Goal: Task Accomplishment & Management: Use online tool/utility

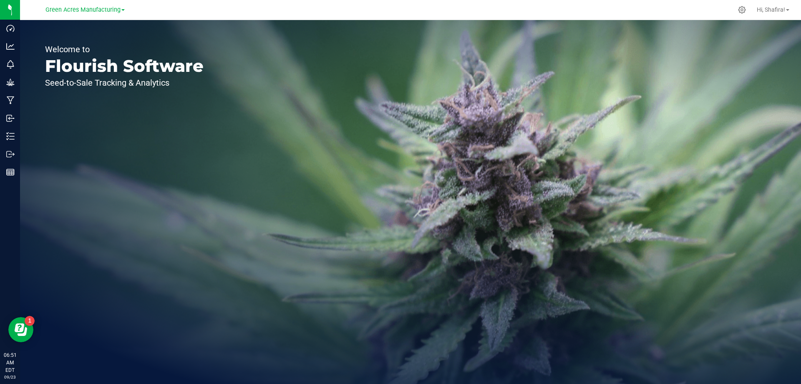
click at [121, 10] on link "Green Acres Manufacturing" at bounding box center [84, 9] width 79 height 8
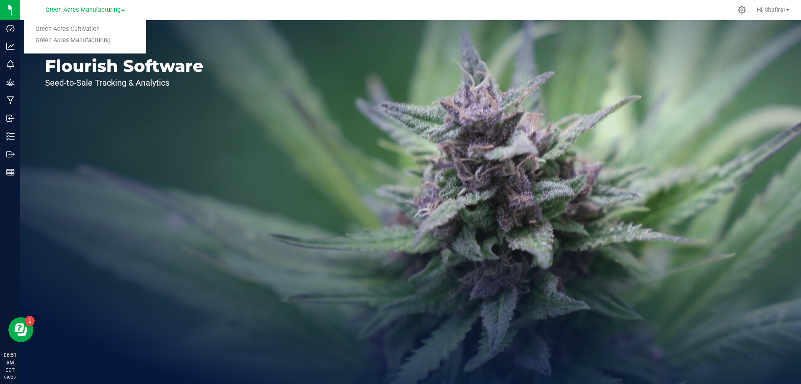
click at [84, 23] on ul "Green Acres Cultivation Green Acres Manufacturing" at bounding box center [85, 34] width 122 height 37
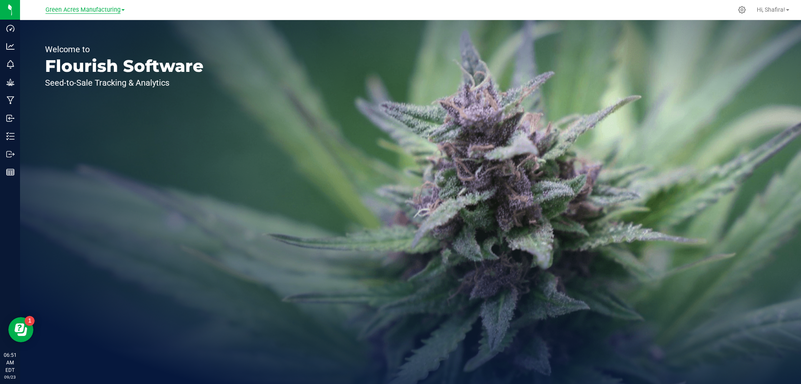
click at [86, 11] on span "Green Acres Manufacturing" at bounding box center [82, 10] width 75 height 8
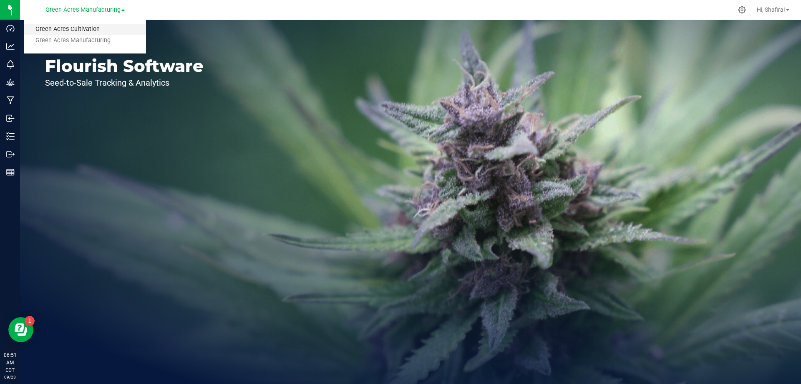
click at [80, 27] on link "Green Acres Cultivation" at bounding box center [85, 29] width 122 height 11
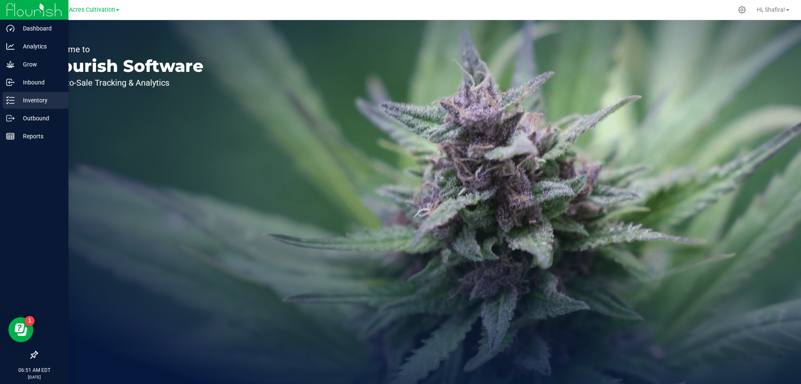
drag, startPoint x: 34, startPoint y: 99, endPoint x: 83, endPoint y: 10, distance: 101.4
click at [35, 99] on p "Inventory" at bounding box center [40, 100] width 50 height 10
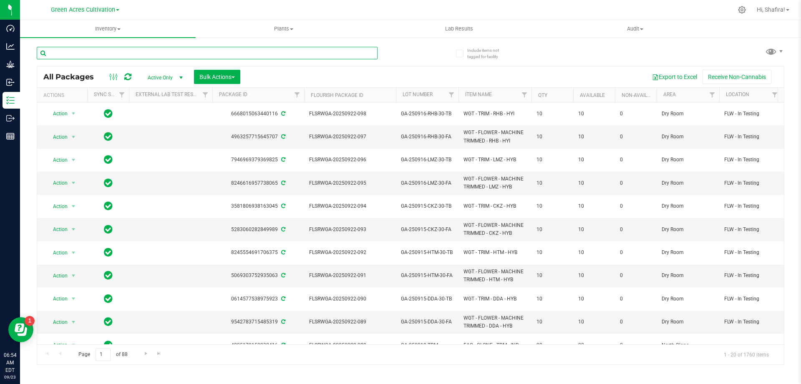
click at [148, 56] on input "text" at bounding box center [207, 53] width 341 height 13
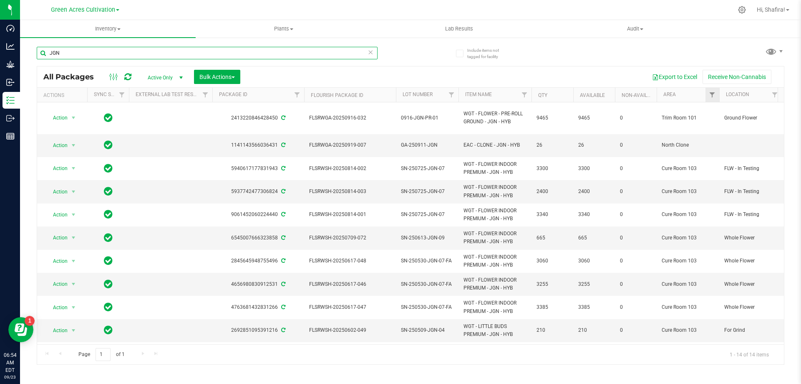
type input "JGN"
click at [707, 94] on link "Filter" at bounding box center [713, 95] width 14 height 14
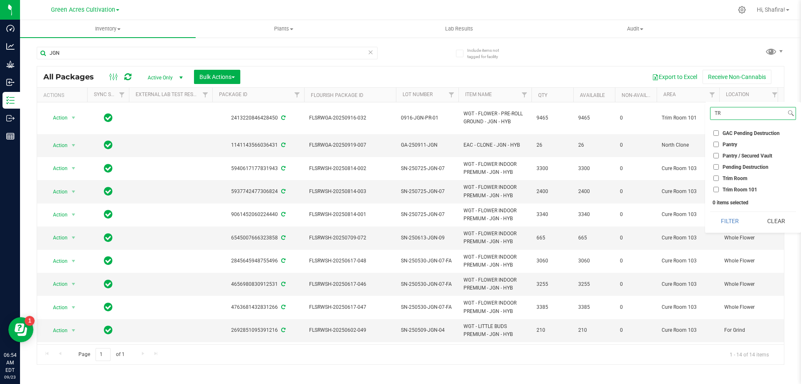
type input "TR"
click at [718, 192] on li "Trim Room 101" at bounding box center [753, 189] width 86 height 9
click at [718, 191] on input "Trim Room 101" at bounding box center [716, 189] width 5 height 5
checkbox input "true"
click at [731, 219] on button "Filter" at bounding box center [730, 221] width 40 height 18
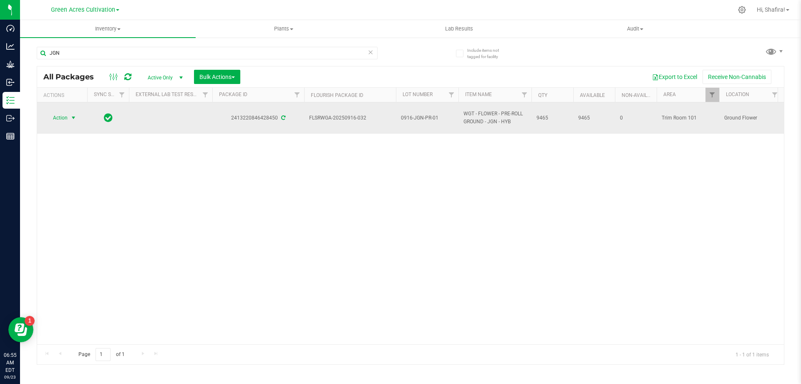
click at [56, 119] on span "Action" at bounding box center [56, 118] width 23 height 12
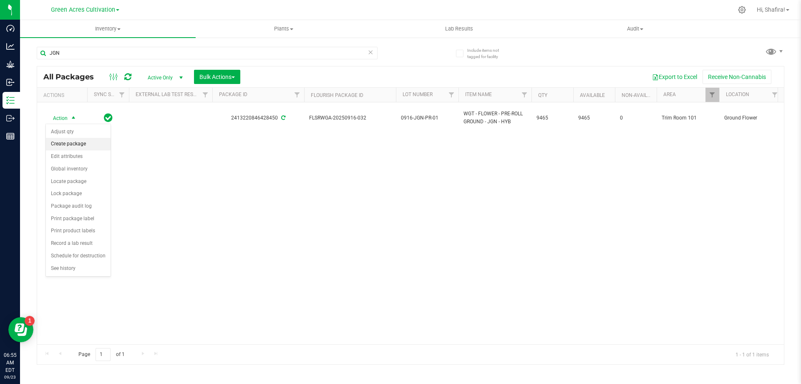
click at [92, 146] on li "Create package" at bounding box center [78, 144] width 65 height 13
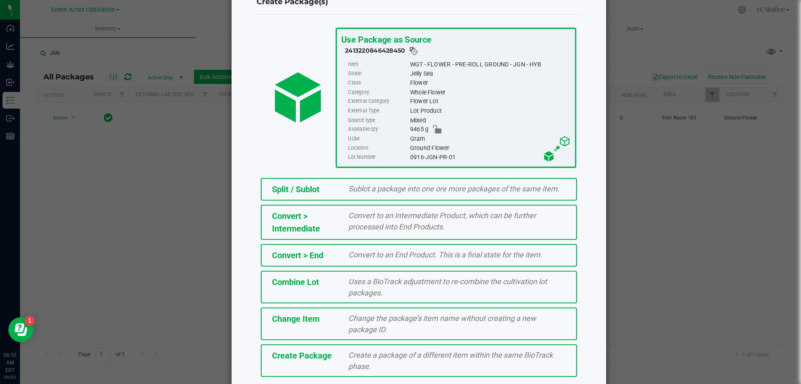
scroll to position [60, 0]
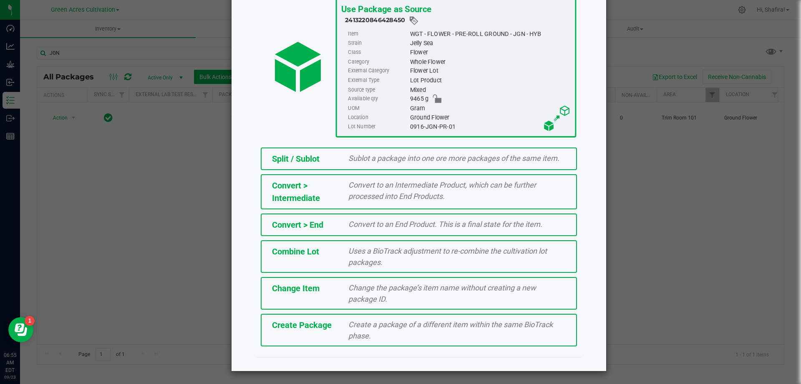
click at [388, 331] on div "Create a package of a different item within the same BioTrack phase." at bounding box center [457, 329] width 230 height 23
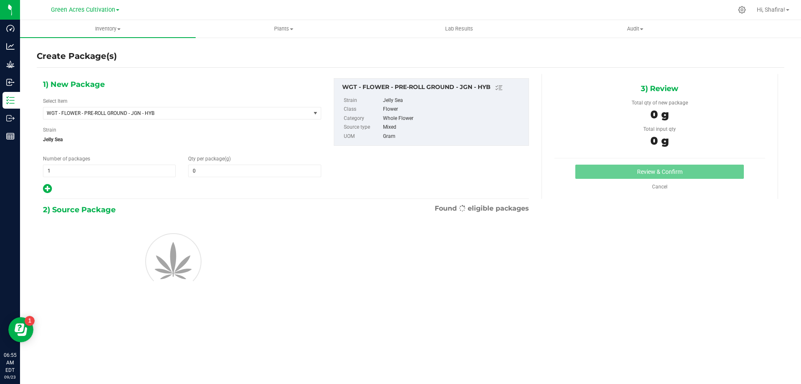
type input "0.0000"
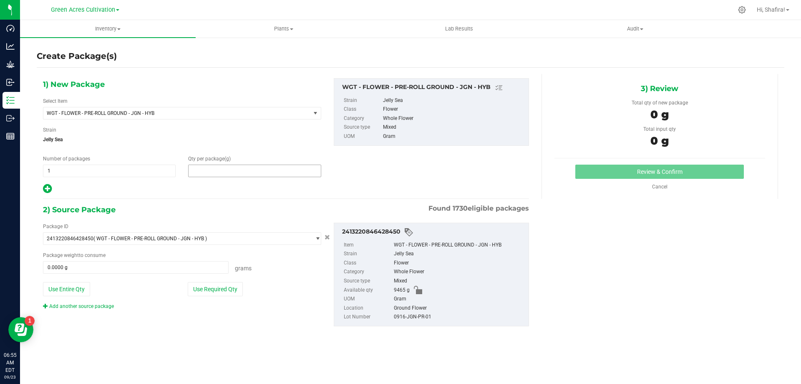
click at [253, 164] on span at bounding box center [254, 170] width 133 height 13
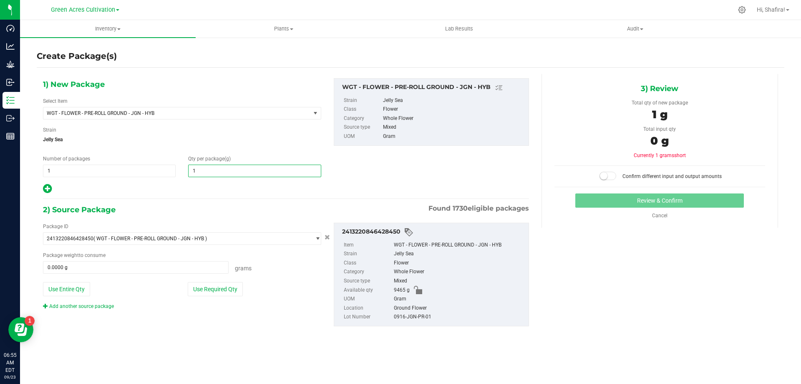
type input "10"
type input "10.0000"
drag, startPoint x: 210, startPoint y: 286, endPoint x: 244, endPoint y: 284, distance: 33.9
click at [210, 286] on button "Use Required Qty" at bounding box center [215, 289] width 55 height 14
type input "10.0000 g"
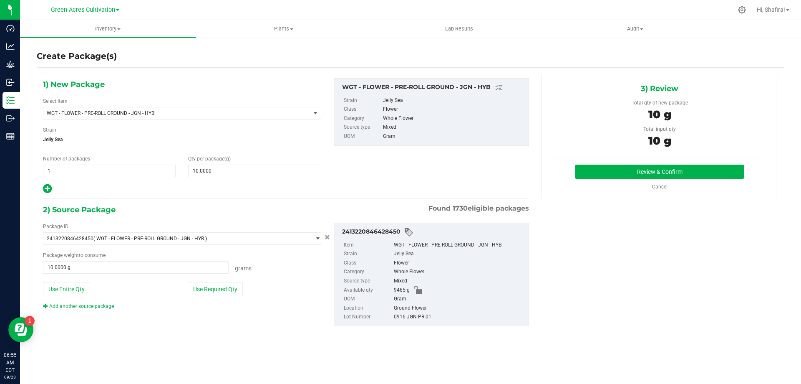
click at [425, 316] on div "0916-JGN-PR-01" at bounding box center [459, 316] width 131 height 9
copy div "0916-JGN-PR-01"
click at [585, 171] on button "Review & Confirm" at bounding box center [660, 171] width 169 height 14
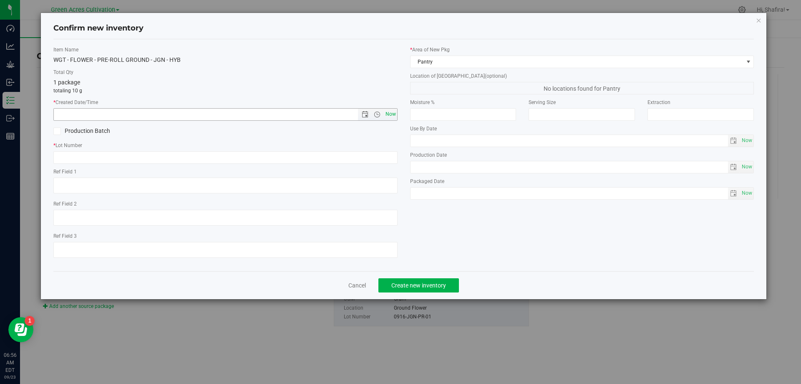
click at [394, 114] on span "Now" at bounding box center [391, 114] width 14 height 12
type input "[DATE] 6:56 AM"
paste input "0916-JGN-PR-01"
type input "0916-JGN-PR-01"
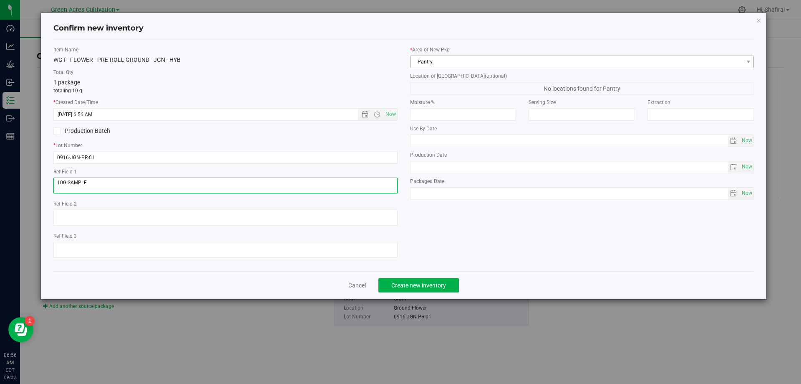
type textarea "10G SAMPLE"
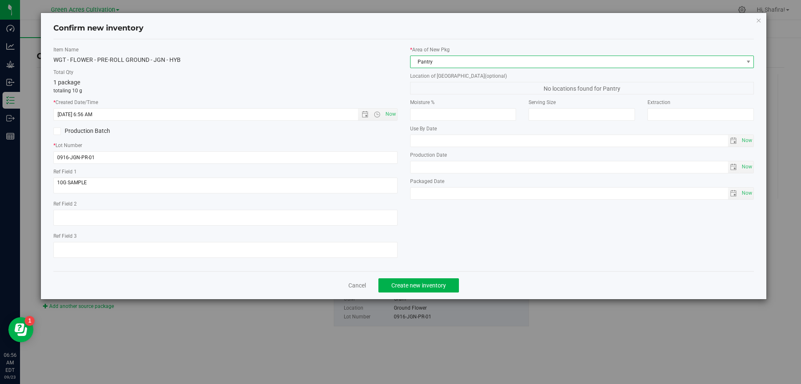
click at [462, 61] on span "Pantry" at bounding box center [577, 62] width 333 height 12
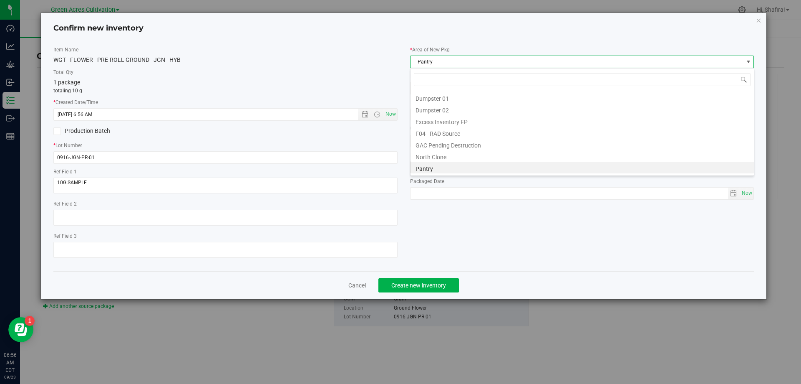
scroll to position [127, 0]
click at [457, 166] on li "Trim Room 101" at bounding box center [583, 168] width 344 height 12
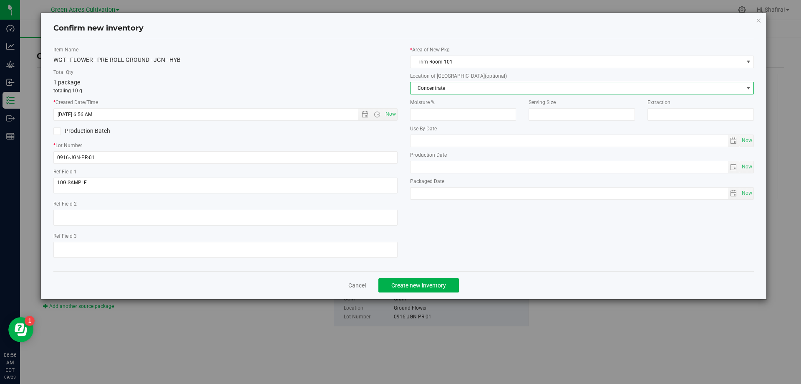
click at [449, 92] on span "Concentrate" at bounding box center [577, 88] width 333 height 12
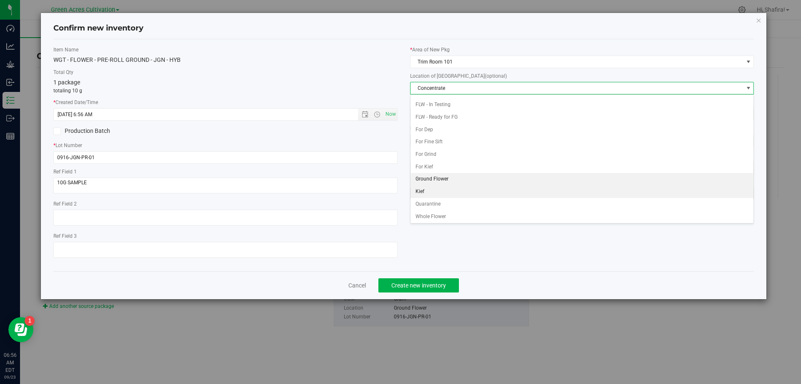
scroll to position [86, 0]
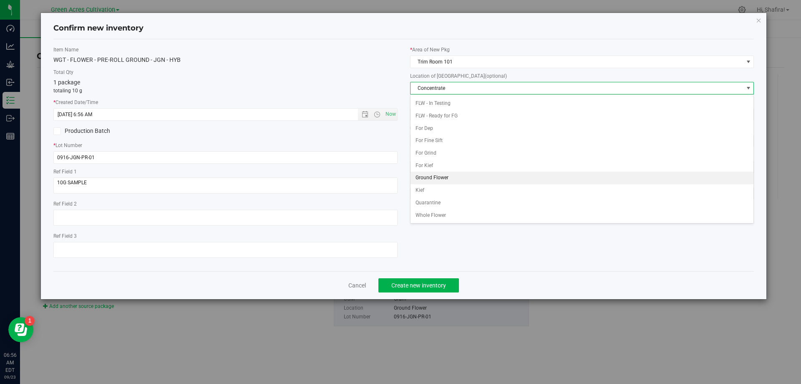
click at [460, 180] on li "Ground Flower" at bounding box center [583, 178] width 344 height 13
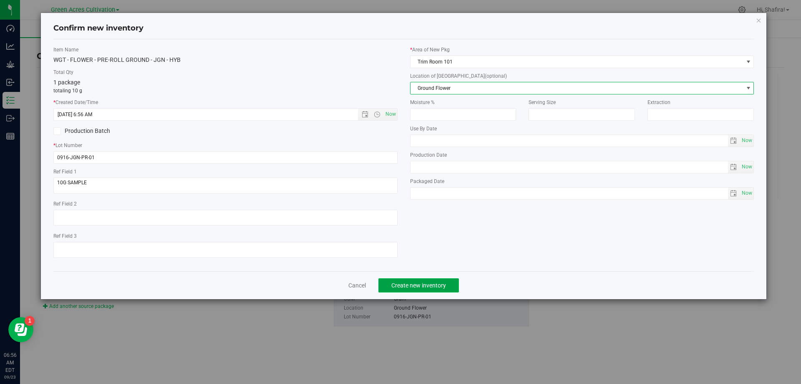
click at [428, 280] on button "Create new inventory" at bounding box center [419, 285] width 81 height 14
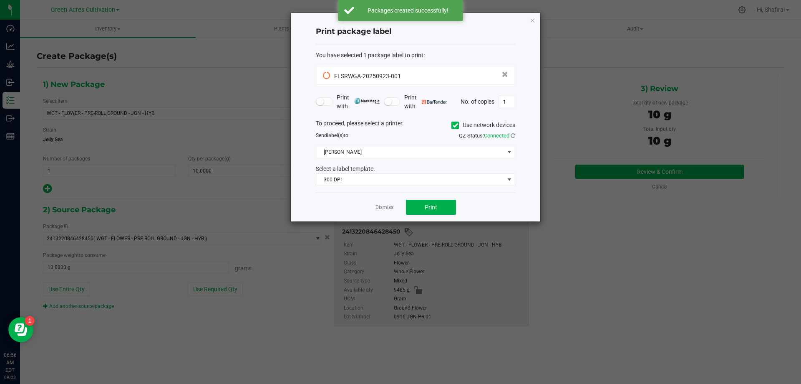
click at [454, 125] on icon at bounding box center [455, 125] width 5 height 0
click at [0, 0] on input "Use network devices" at bounding box center [0, 0] width 0 height 0
click at [426, 149] on span at bounding box center [410, 152] width 188 height 12
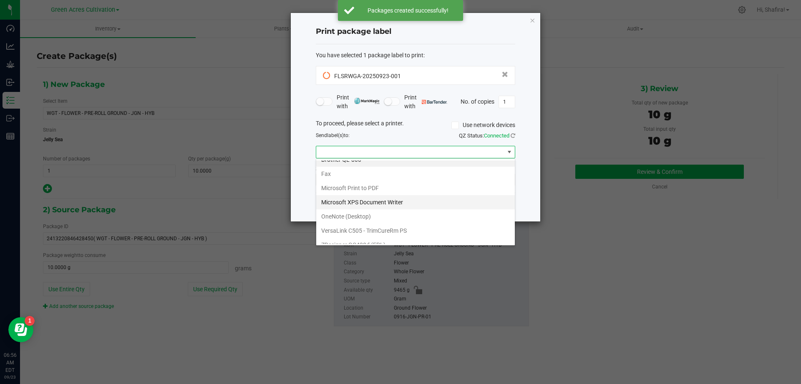
scroll to position [16, 0]
click at [384, 242] on \(EPL\) "ZDesigner GC420d (EPL)" at bounding box center [415, 237] width 199 height 14
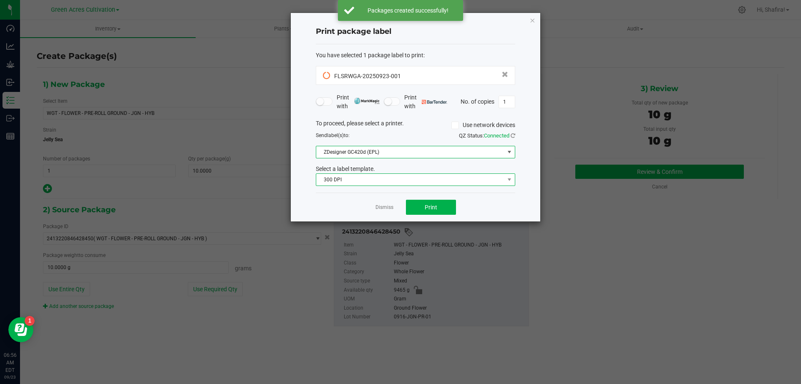
click at [379, 179] on span "300 DPI" at bounding box center [410, 180] width 188 height 12
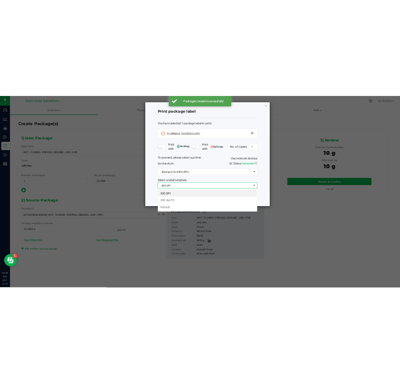
scroll to position [13, 200]
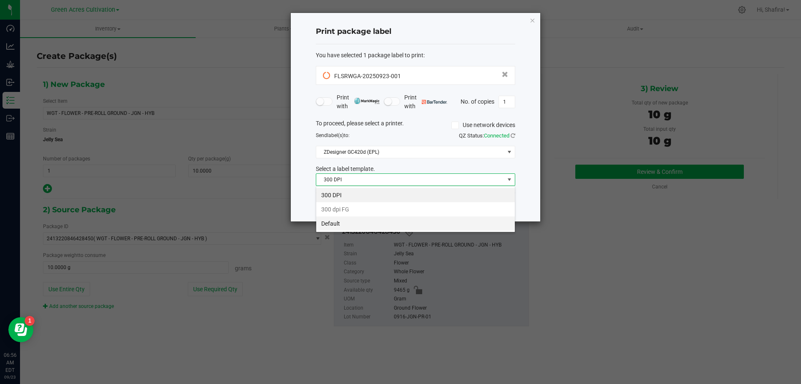
drag, startPoint x: 349, startPoint y: 225, endPoint x: 351, endPoint y: 222, distance: 4.3
click at [349, 225] on li "Default" at bounding box center [415, 223] width 199 height 14
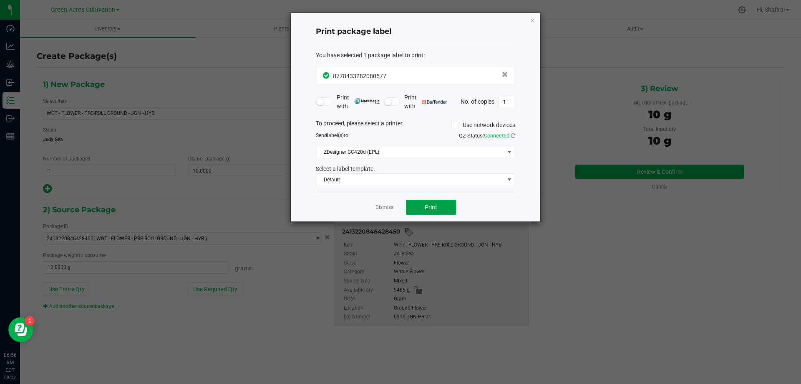
click at [433, 204] on span "Print" at bounding box center [431, 207] width 13 height 7
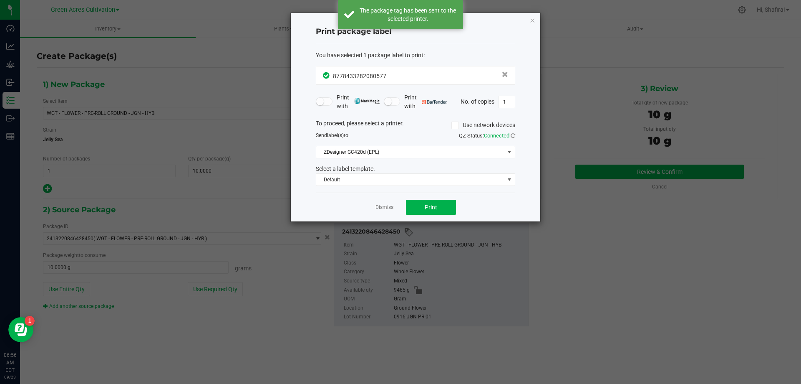
click at [374, 210] on div "Dismiss Print" at bounding box center [416, 206] width 200 height 29
click at [380, 207] on link "Dismiss" at bounding box center [385, 207] width 18 height 7
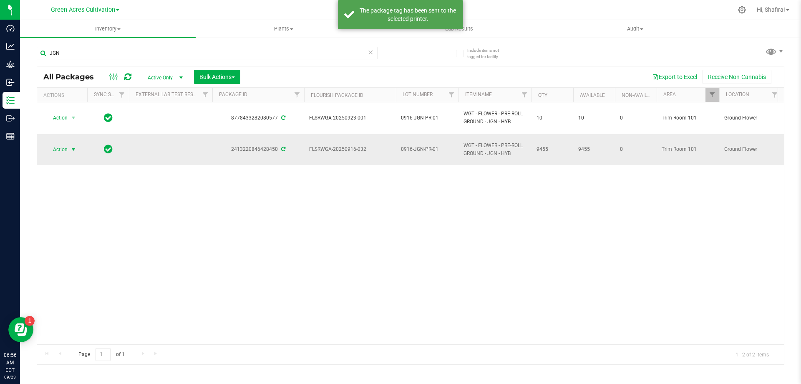
click at [66, 152] on span "Action" at bounding box center [56, 150] width 23 height 12
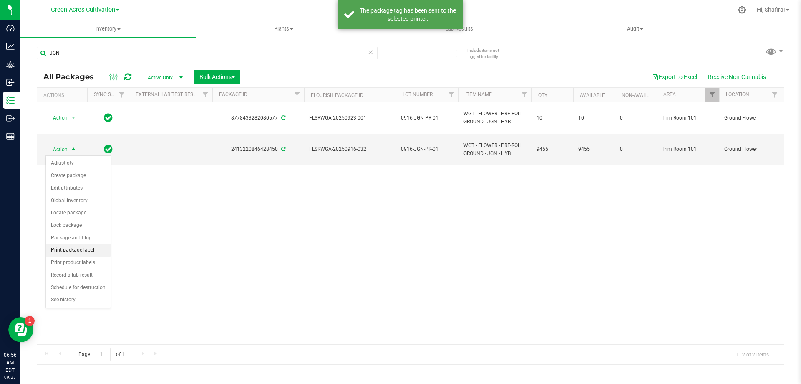
click at [85, 251] on li "Print package label" at bounding box center [78, 250] width 65 height 13
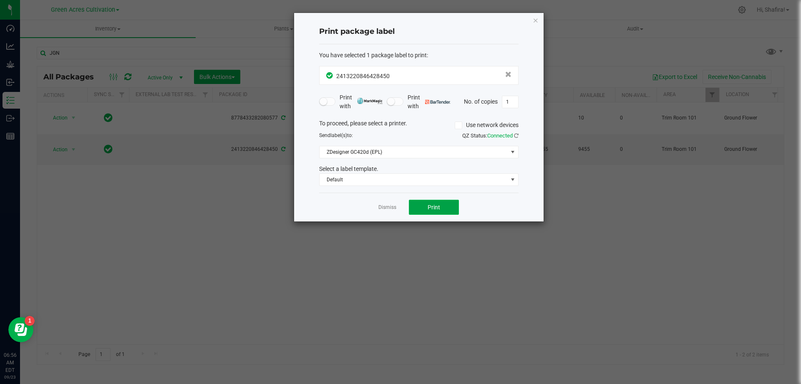
click at [436, 213] on button "Print" at bounding box center [434, 207] width 50 height 15
drag, startPoint x: 394, startPoint y: 209, endPoint x: 131, endPoint y: 176, distance: 264.2
click at [393, 209] on link "Dismiss" at bounding box center [388, 207] width 18 height 7
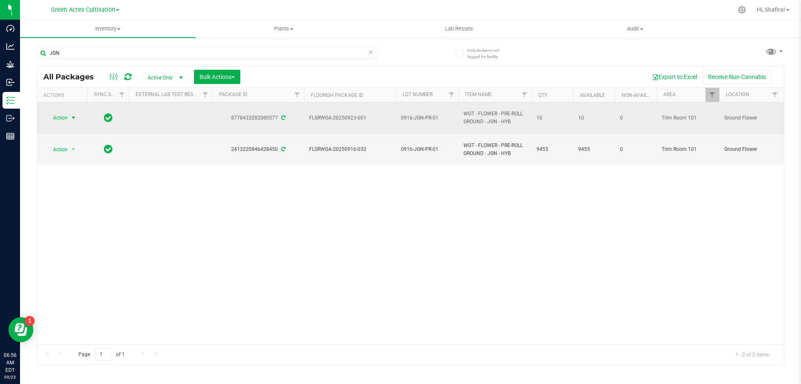
click at [68, 116] on span "select" at bounding box center [73, 118] width 10 height 12
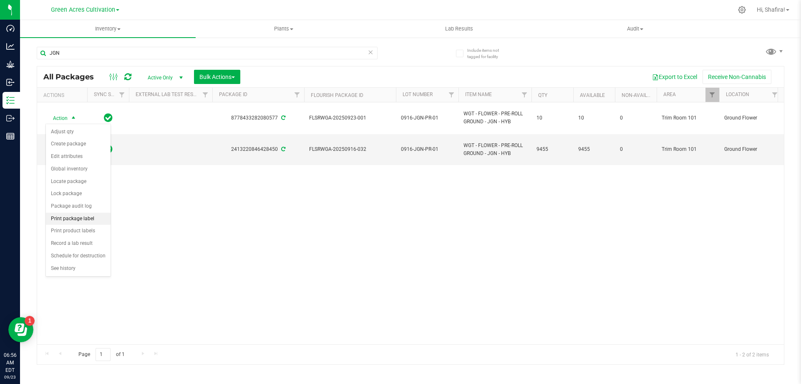
click at [90, 223] on li "Print package label" at bounding box center [78, 218] width 65 height 13
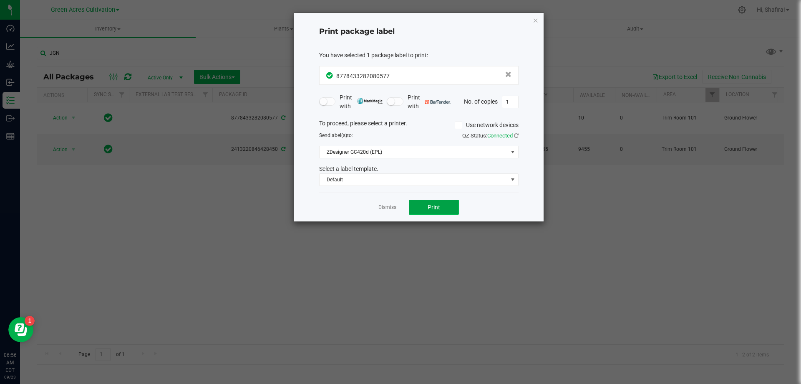
click at [430, 206] on span "Print" at bounding box center [434, 207] width 13 height 7
click at [429, 210] on span "Print" at bounding box center [434, 207] width 13 height 7
click at [389, 210] on link "Dismiss" at bounding box center [388, 207] width 18 height 7
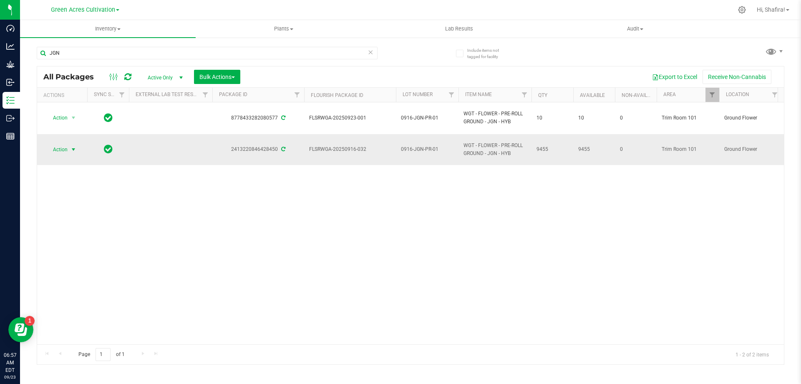
click at [68, 155] on span "select" at bounding box center [73, 150] width 10 height 12
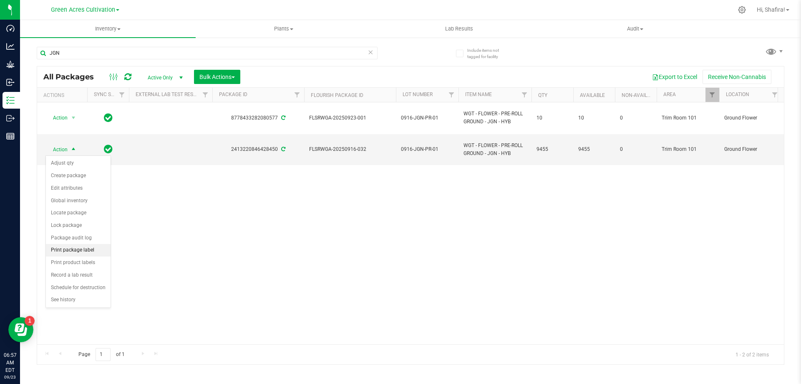
drag, startPoint x: 74, startPoint y: 248, endPoint x: 85, endPoint y: 246, distance: 11.1
click at [73, 248] on li "Print package label" at bounding box center [78, 250] width 65 height 13
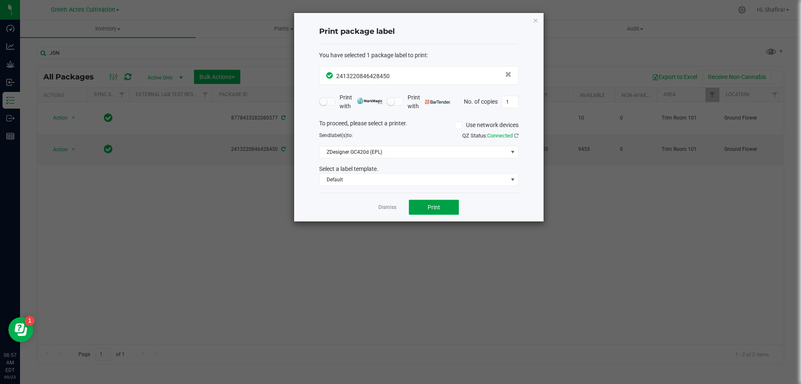
click at [423, 205] on button "Print" at bounding box center [434, 207] width 50 height 15
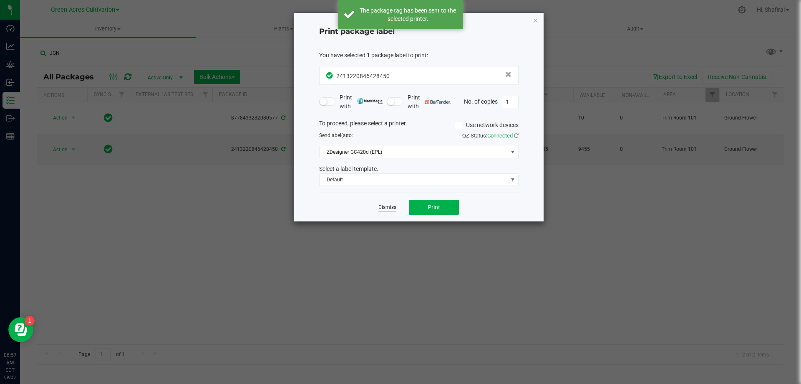
click at [386, 206] on link "Dismiss" at bounding box center [388, 207] width 18 height 7
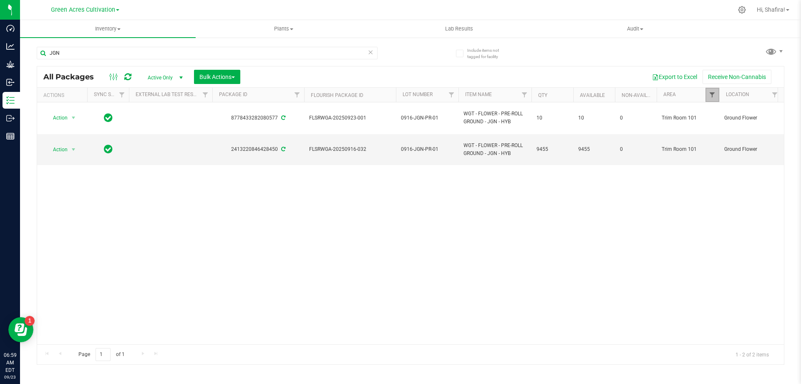
click at [715, 97] on span "Filter" at bounding box center [712, 94] width 7 height 7
click at [773, 272] on button "Clear" at bounding box center [776, 278] width 40 height 18
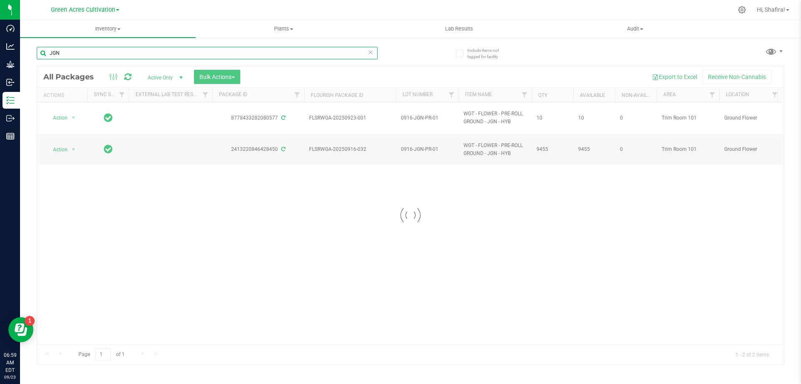
click at [98, 52] on input "JGN" at bounding box center [207, 53] width 341 height 13
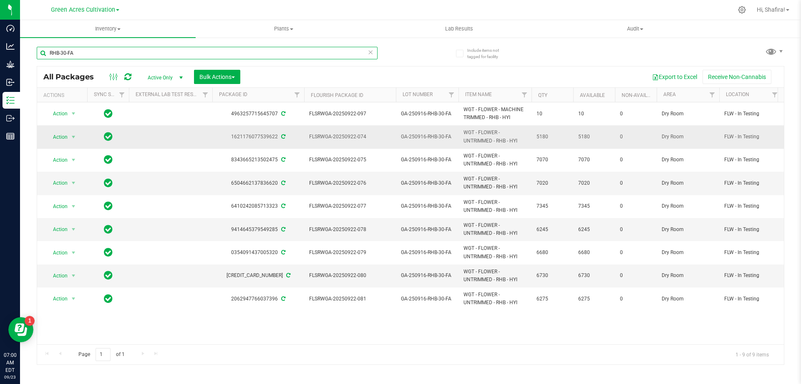
type input "RHB-30-FA"
click at [421, 136] on span "GA-250916-RHB-30-FA" at bounding box center [427, 137] width 53 height 8
click at [421, 136] on input "GA-250916-RHB-30-FA" at bounding box center [426, 136] width 60 height 13
click at [558, 48] on div "RHB-30-FA All Packages Active Only Active Only Lab Samples Locked All External …" at bounding box center [411, 202] width 748 height 326
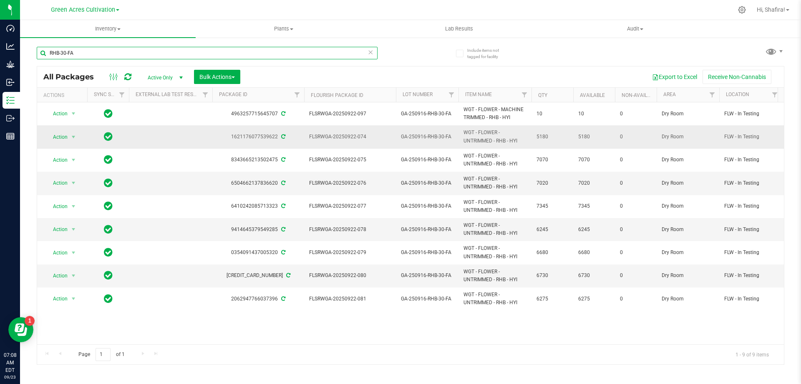
click at [85, 51] on input "RHB-30-FA" at bounding box center [207, 53] width 341 height 13
click at [84, 51] on input "RHB-30-FA" at bounding box center [207, 53] width 341 height 13
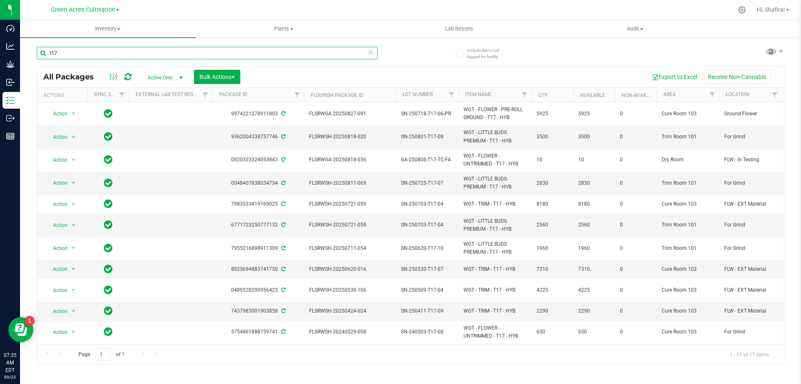
type input "t17"
click at [713, 94] on span "Filter" at bounding box center [712, 94] width 7 height 7
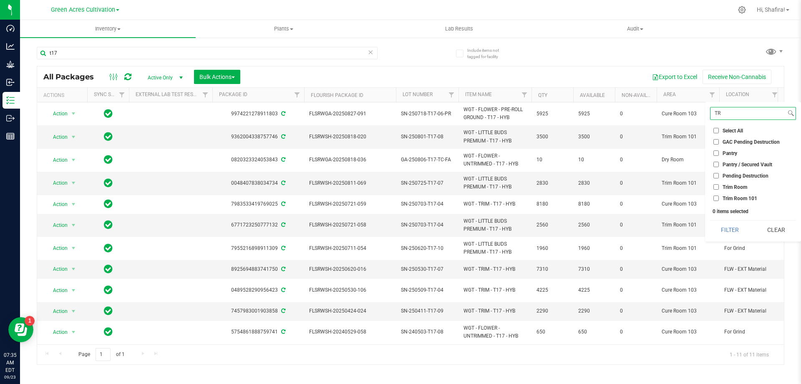
type input "TR"
click at [723, 197] on span "Trim Room 101" at bounding box center [740, 198] width 35 height 5
click at [719, 197] on input "Trim Room 101" at bounding box center [716, 197] width 5 height 5
checkbox input "true"
click at [719, 231] on button "Filter" at bounding box center [730, 229] width 40 height 18
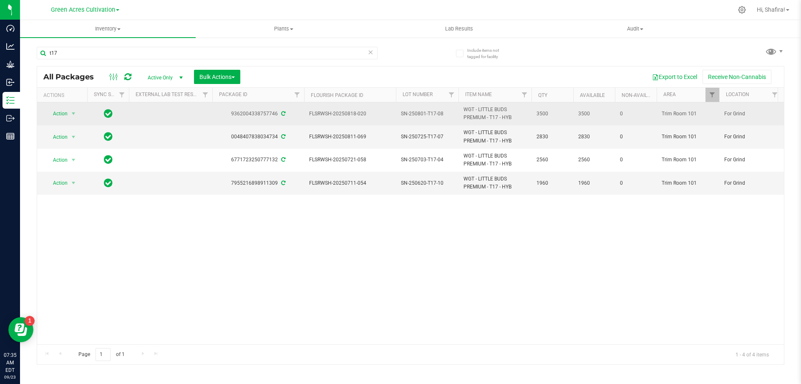
click at [418, 114] on span "SN-250801-T17-08" at bounding box center [427, 114] width 53 height 8
click at [418, 114] on input "SN-250801-T17-08" at bounding box center [426, 113] width 60 height 13
type input "0923-T17-PR-01"
click at [418, 114] on input "0923-T17-PR-01" at bounding box center [426, 113] width 60 height 13
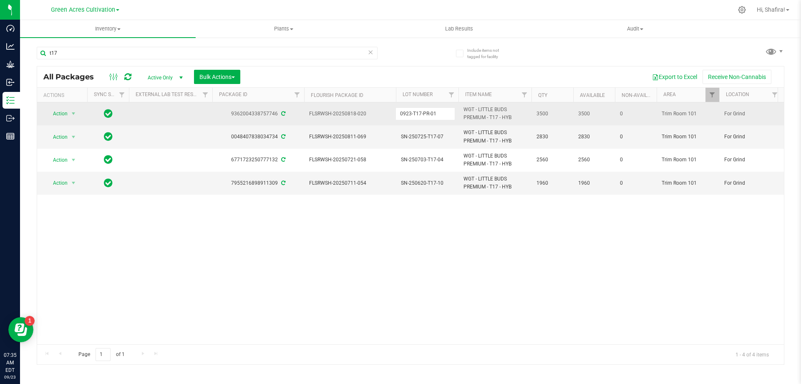
click at [418, 114] on input "0923-T17-PR-01" at bounding box center [426, 113] width 60 height 13
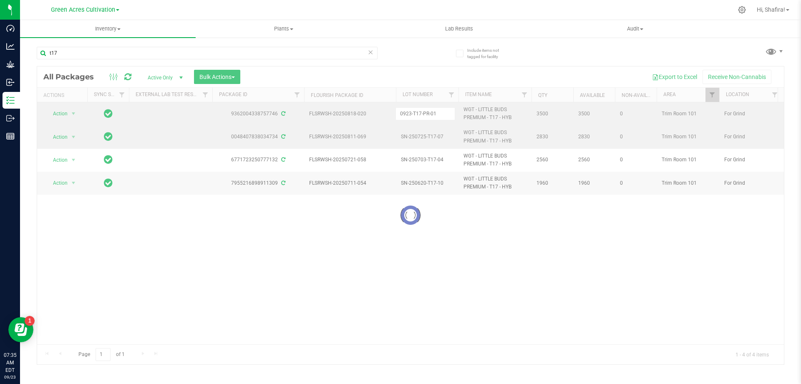
click at [427, 139] on div "Loading... All Packages Active Only Active Only Lab Samples Locked All External…" at bounding box center [411, 215] width 748 height 298
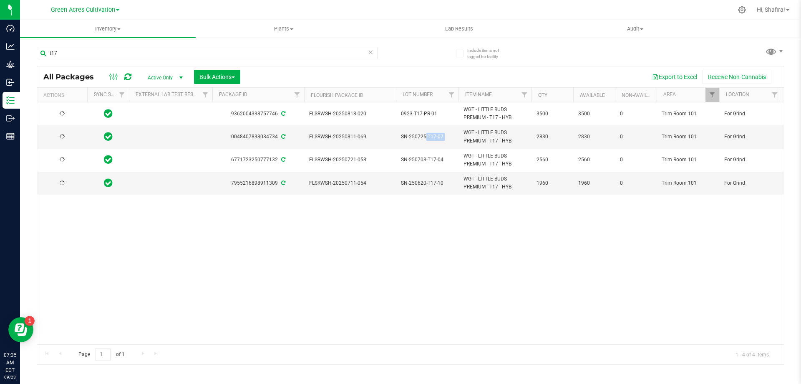
click at [427, 139] on span "SN-250725-T17-07" at bounding box center [427, 137] width 53 height 8
click at [427, 139] on input "SN-250725-T17-07" at bounding box center [426, 136] width 60 height 13
type input "0923-T17-PR-01"
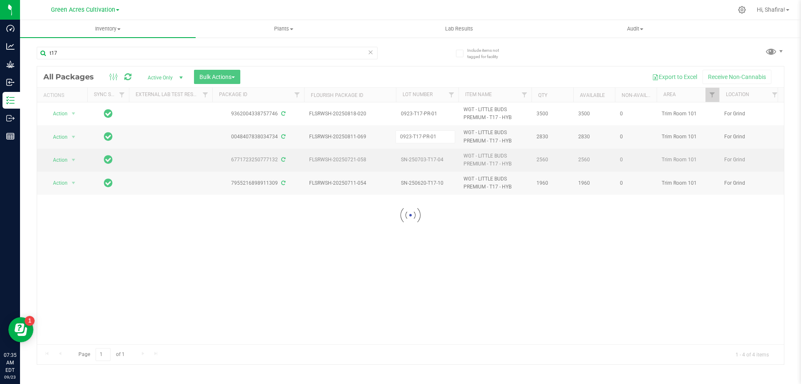
click at [432, 157] on div "Loading... All Packages Active Only Active Only Lab Samples Locked All External…" at bounding box center [411, 215] width 748 height 298
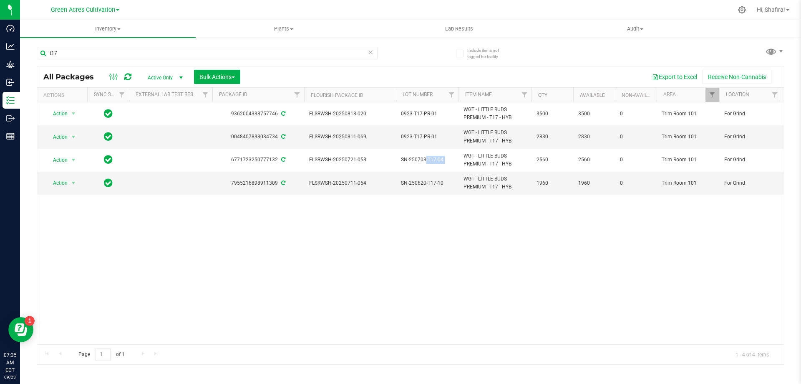
click at [432, 157] on span "SN-250703-T17-04" at bounding box center [427, 160] width 53 height 8
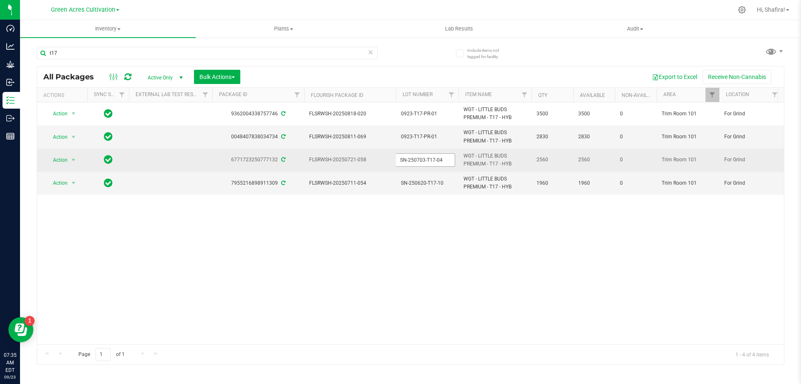
type input "0923-T17-PR-01"
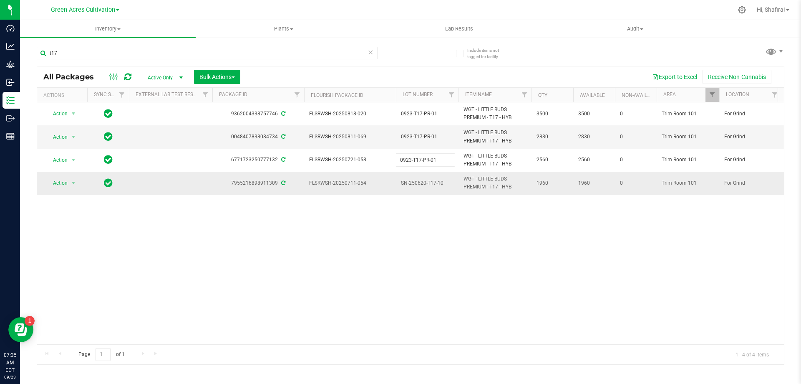
click at [426, 183] on div "All Packages Active Only Active Only Lab Samples Locked All External Internal B…" at bounding box center [411, 215] width 748 height 298
click at [426, 183] on input "SN-250620-T17-10" at bounding box center [426, 183] width 60 height 13
type input "0923-T17-PR-01"
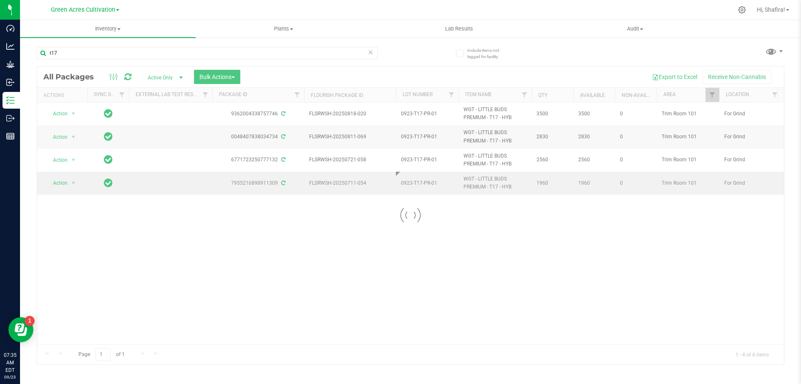
drag, startPoint x: 430, startPoint y: 222, endPoint x: 460, endPoint y: 219, distance: 30.6
click at [430, 222] on div "Loading... All Packages Active Only Active Only Lab Samples Locked All External…" at bounding box center [411, 215] width 748 height 298
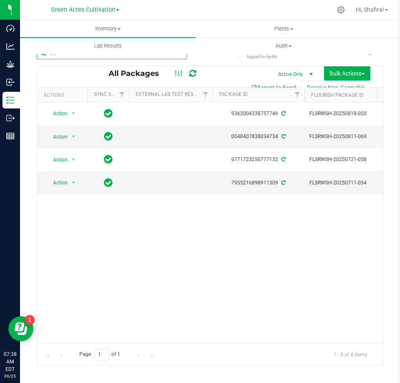
click at [167, 58] on input "t17" at bounding box center [112, 53] width 150 height 13
paste input "0916-JGN-PR-01"
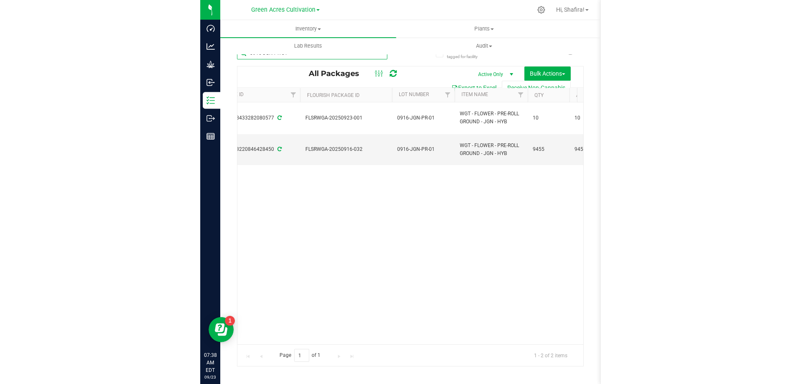
scroll to position [0, 210]
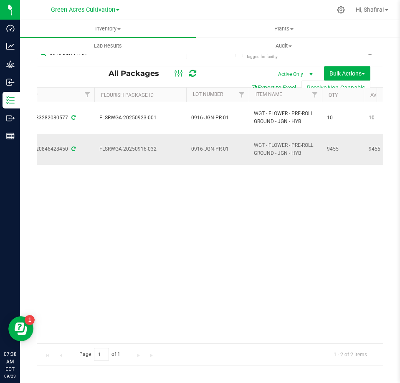
click at [140, 150] on span "FLSRWGA-20250916-032" at bounding box center [140, 149] width 82 height 8
copy tr "FLSRWGA-20250916-032"
click at [138, 146] on span "FLSRWGA-20250916-032" at bounding box center [140, 149] width 82 height 8
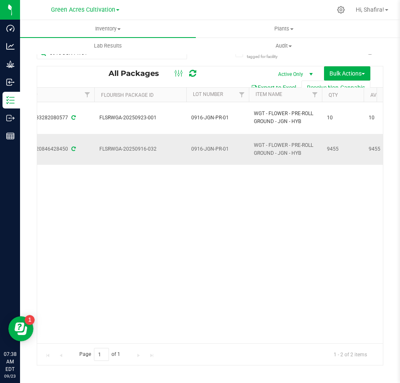
click at [138, 146] on span "FLSRWGA-20250916-032" at bounding box center [140, 149] width 82 height 8
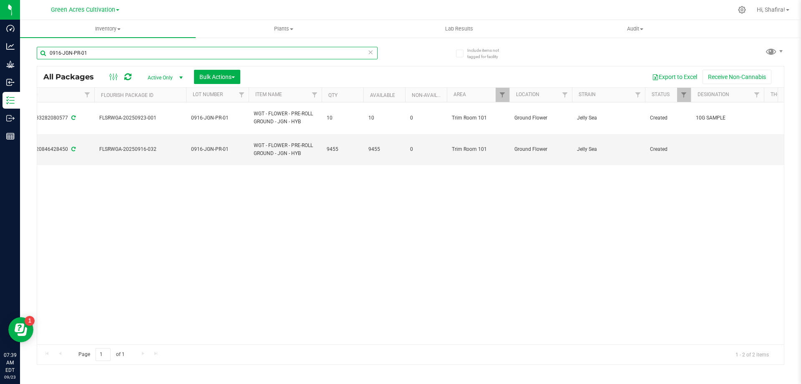
click at [102, 53] on input "0916-JGN-PR-01" at bounding box center [207, 53] width 341 height 13
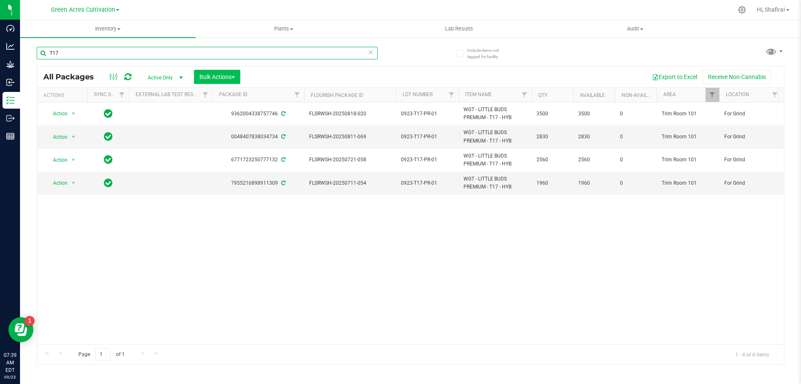
type input "T17"
click at [231, 79] on span "Bulk Actions" at bounding box center [217, 76] width 35 height 7
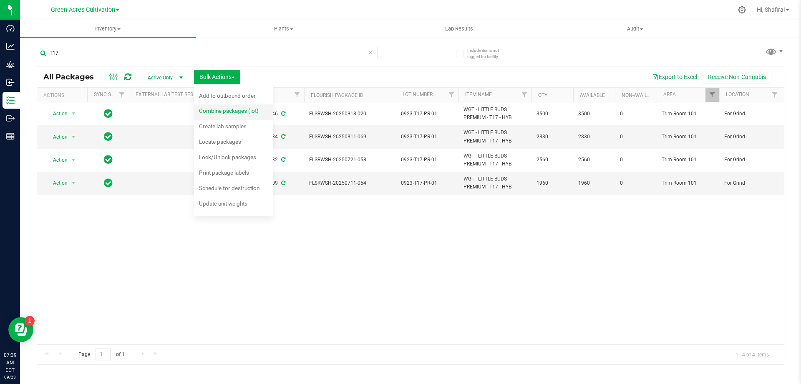
click at [227, 114] on span "Combine packages (lot)" at bounding box center [229, 110] width 60 height 7
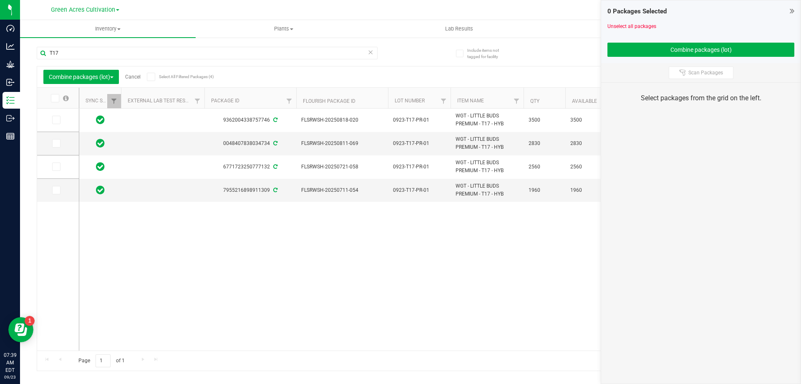
click at [58, 98] on span at bounding box center [55, 98] width 8 height 8
click at [0, 0] on input "checkbox" at bounding box center [0, 0] width 0 height 0
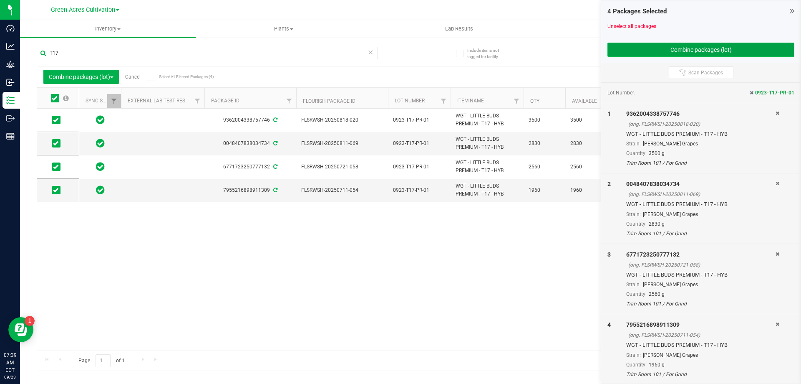
click at [743, 51] on button "Combine packages (lot)" at bounding box center [701, 50] width 187 height 14
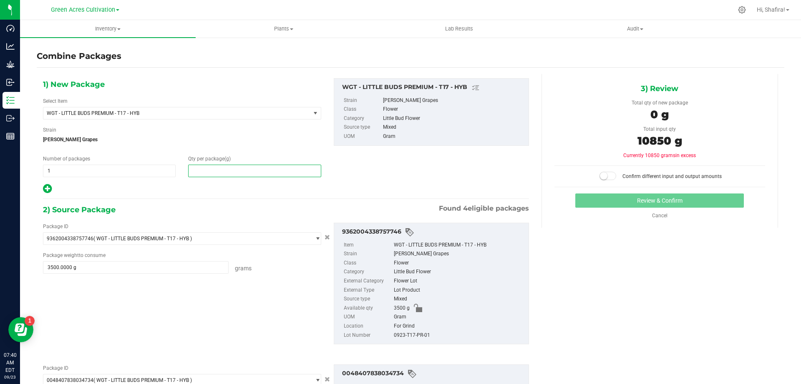
click at [250, 172] on span at bounding box center [254, 170] width 133 height 13
type input "10850"
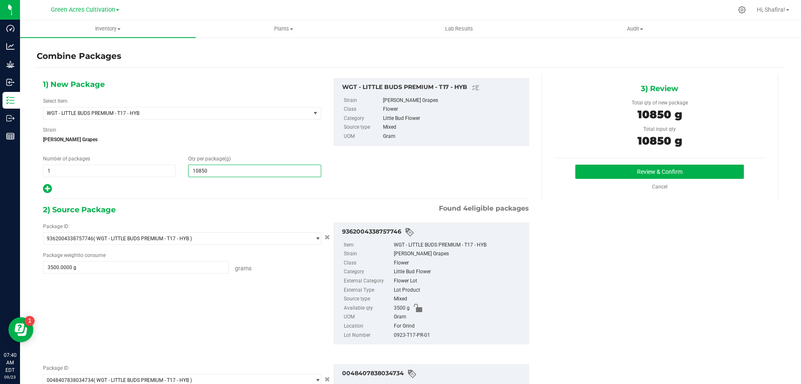
type input "10,850"
click at [402, 334] on div "0923-T17-PR-01" at bounding box center [459, 335] width 131 height 9
copy div "0923-T17-PR-01"
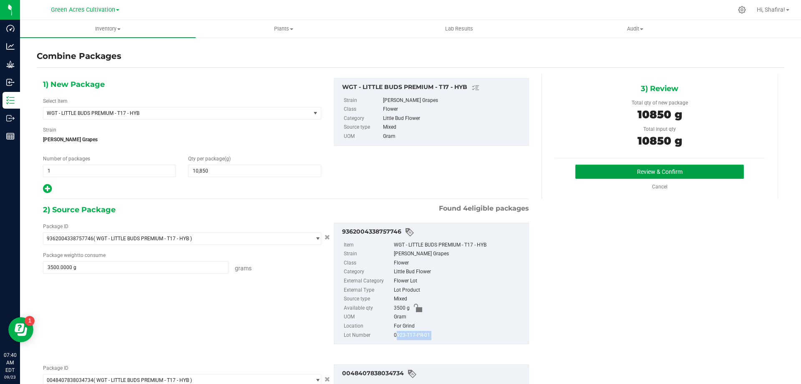
click at [690, 167] on button "Review & Confirm" at bounding box center [660, 171] width 169 height 14
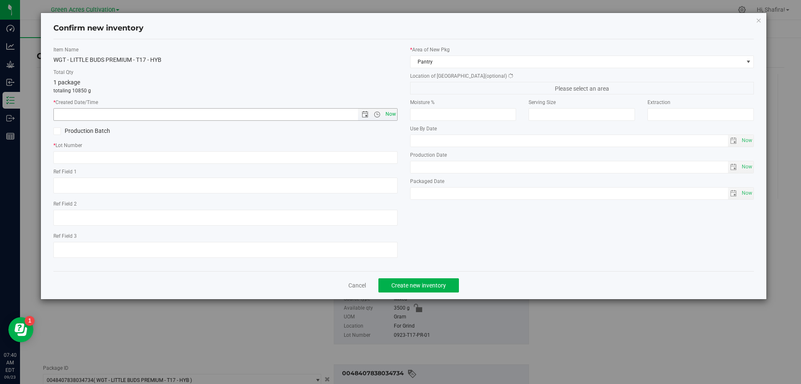
click at [392, 111] on span "Now" at bounding box center [391, 114] width 14 height 12
type input "[DATE] 7:40 AM"
paste input "0923-T17-PR-01"
type input "0923-T17-PR-01"
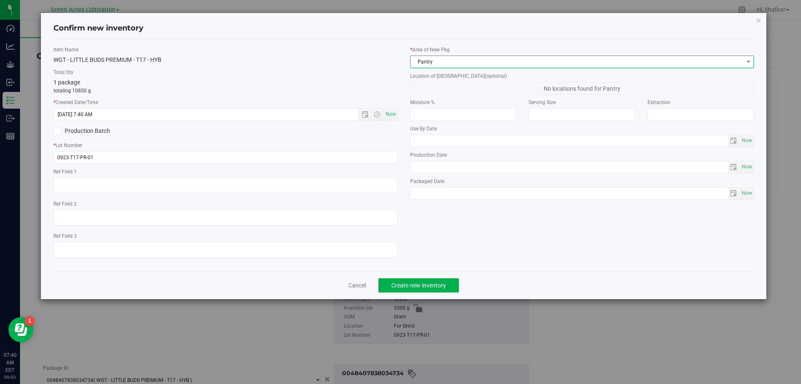
click at [436, 59] on span "Pantry" at bounding box center [577, 62] width 333 height 12
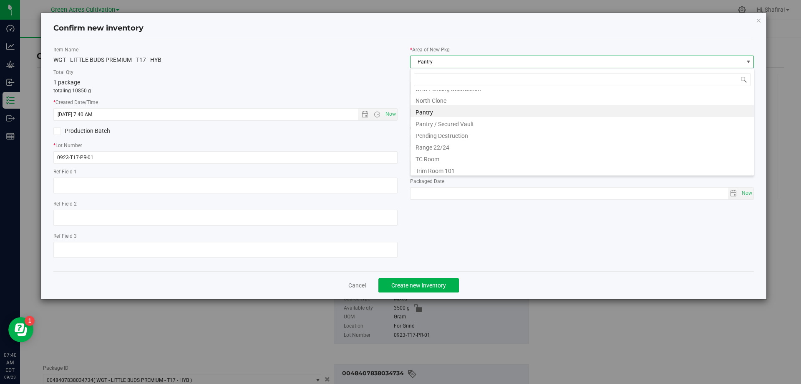
scroll to position [127, 0]
click at [447, 169] on li "Trim Room 101" at bounding box center [583, 168] width 344 height 12
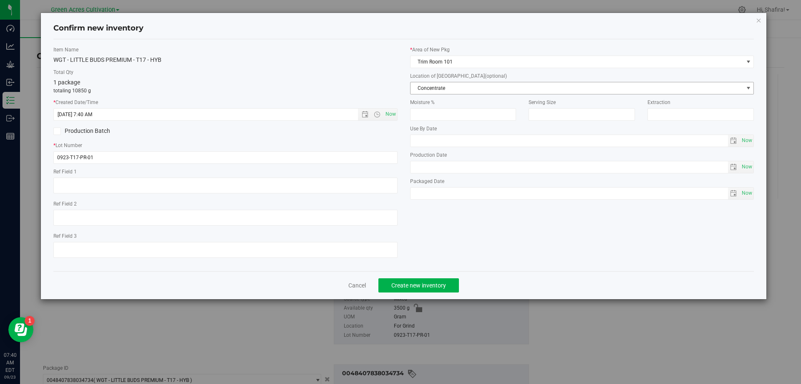
click at [434, 88] on span "Concentrate" at bounding box center [577, 88] width 333 height 12
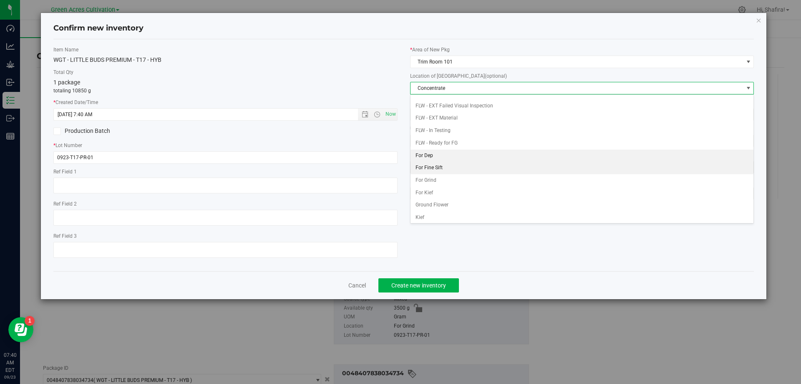
scroll to position [86, 0]
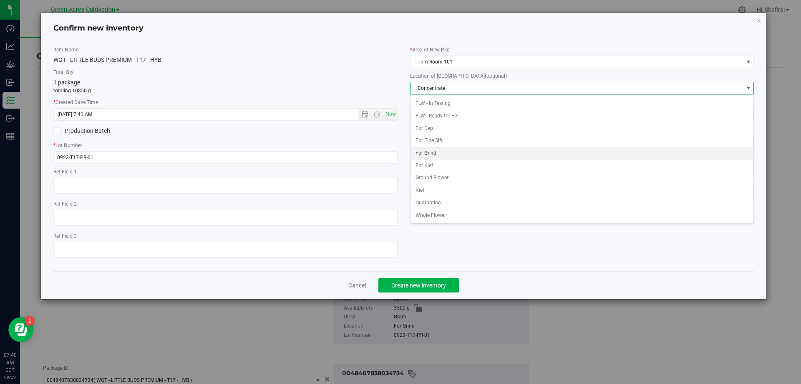
click at [426, 150] on li "For Grind" at bounding box center [583, 153] width 344 height 13
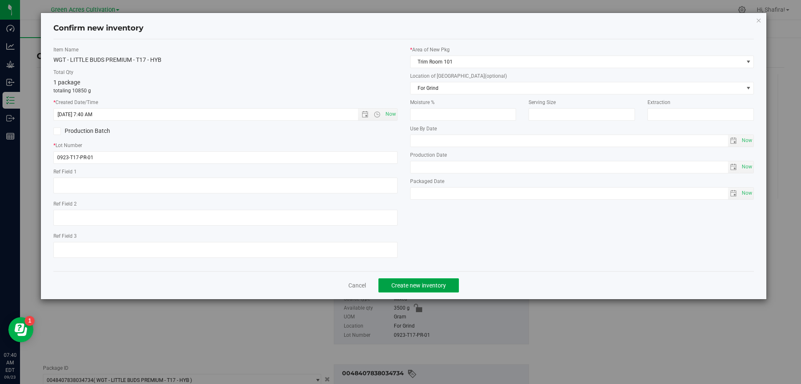
click at [422, 284] on span "Create new inventory" at bounding box center [419, 285] width 55 height 7
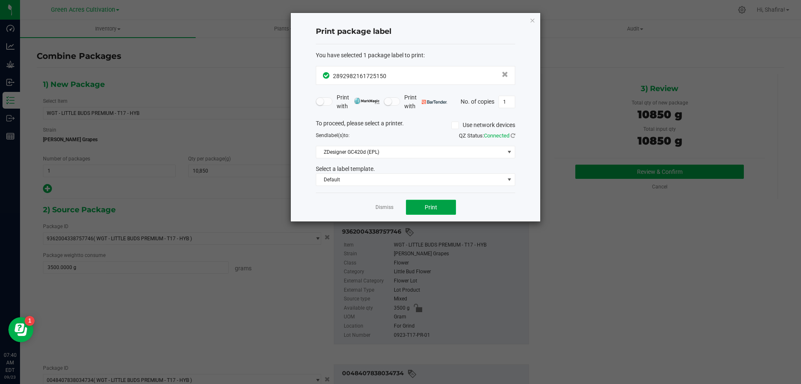
click at [437, 200] on button "Print" at bounding box center [431, 207] width 50 height 15
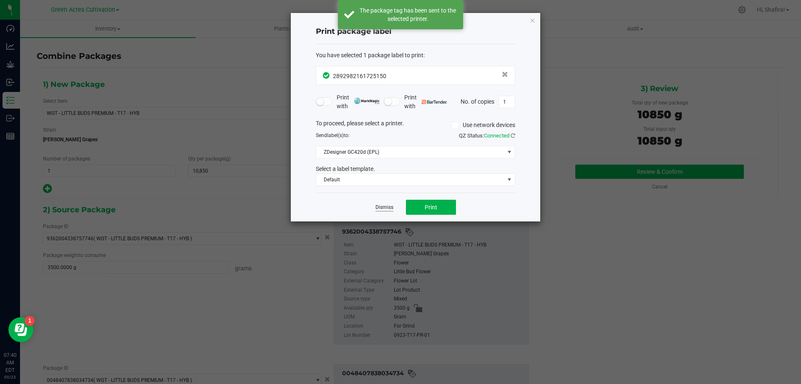
click at [381, 204] on link "Dismiss" at bounding box center [385, 207] width 18 height 7
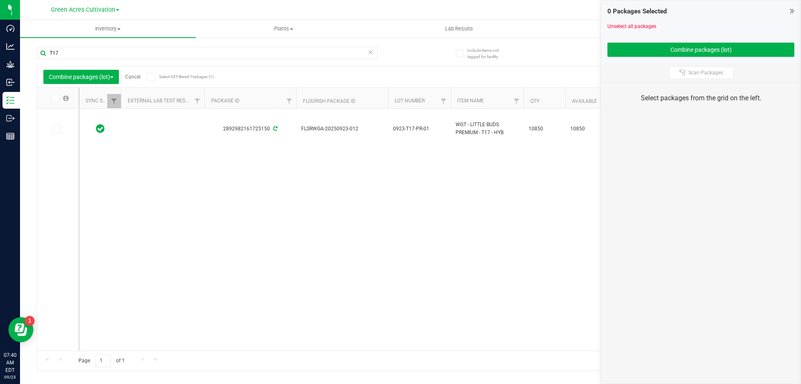
click at [136, 78] on link "Cancel" at bounding box center [132, 77] width 15 height 6
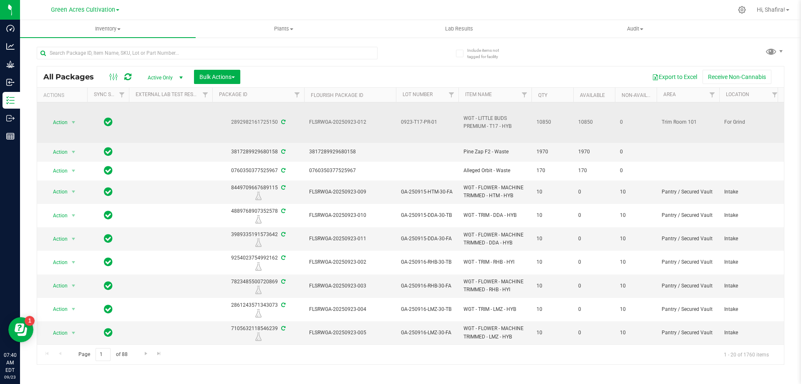
click at [336, 121] on span "FLSRWGA-20250923-012" at bounding box center [350, 122] width 82 height 8
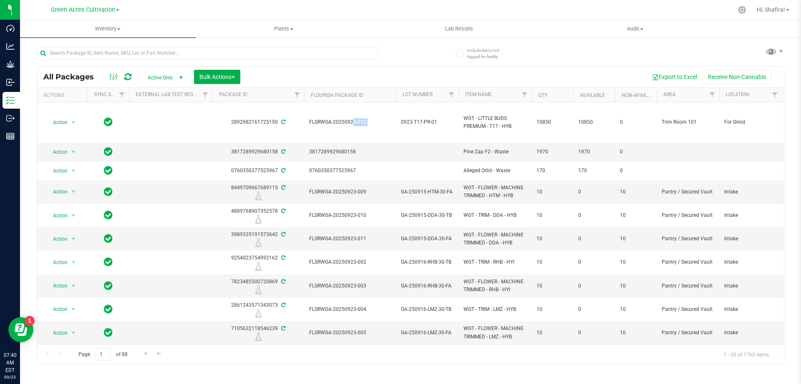
copy tr "FLSRWGA-20250923-012"
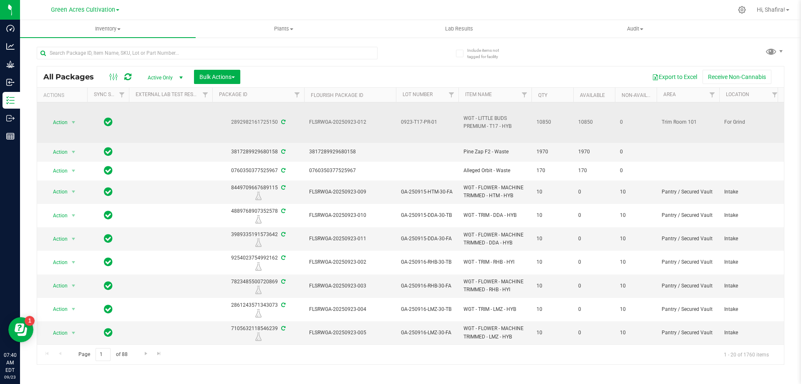
click at [418, 120] on span "0923-T17-PR-01" at bounding box center [427, 122] width 53 height 8
click at [418, 120] on input "0923-T17-PR-01" at bounding box center [426, 122] width 60 height 13
